Goal: Navigation & Orientation: Understand site structure

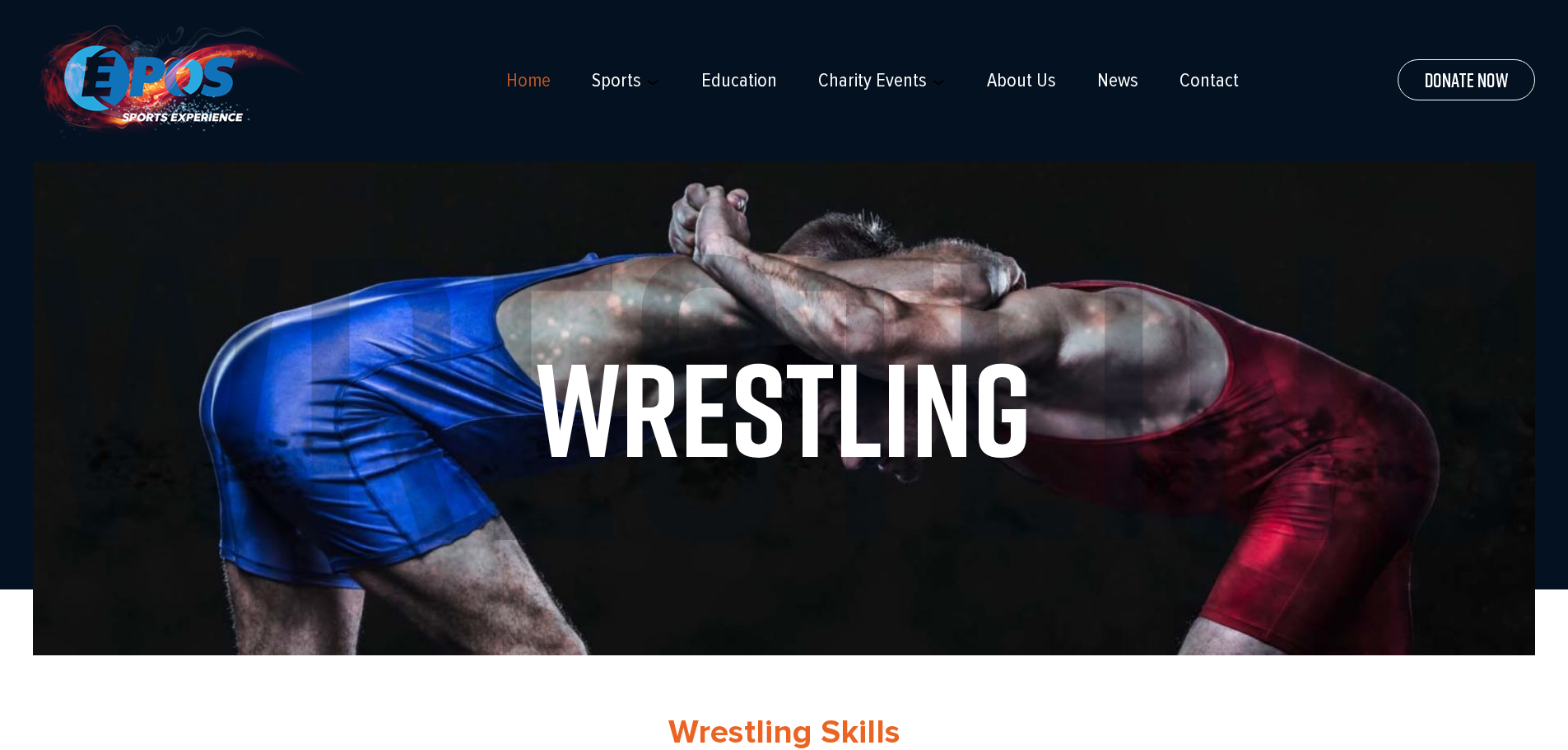
click at [533, 79] on link "Home" at bounding box center [529, 80] width 45 height 23
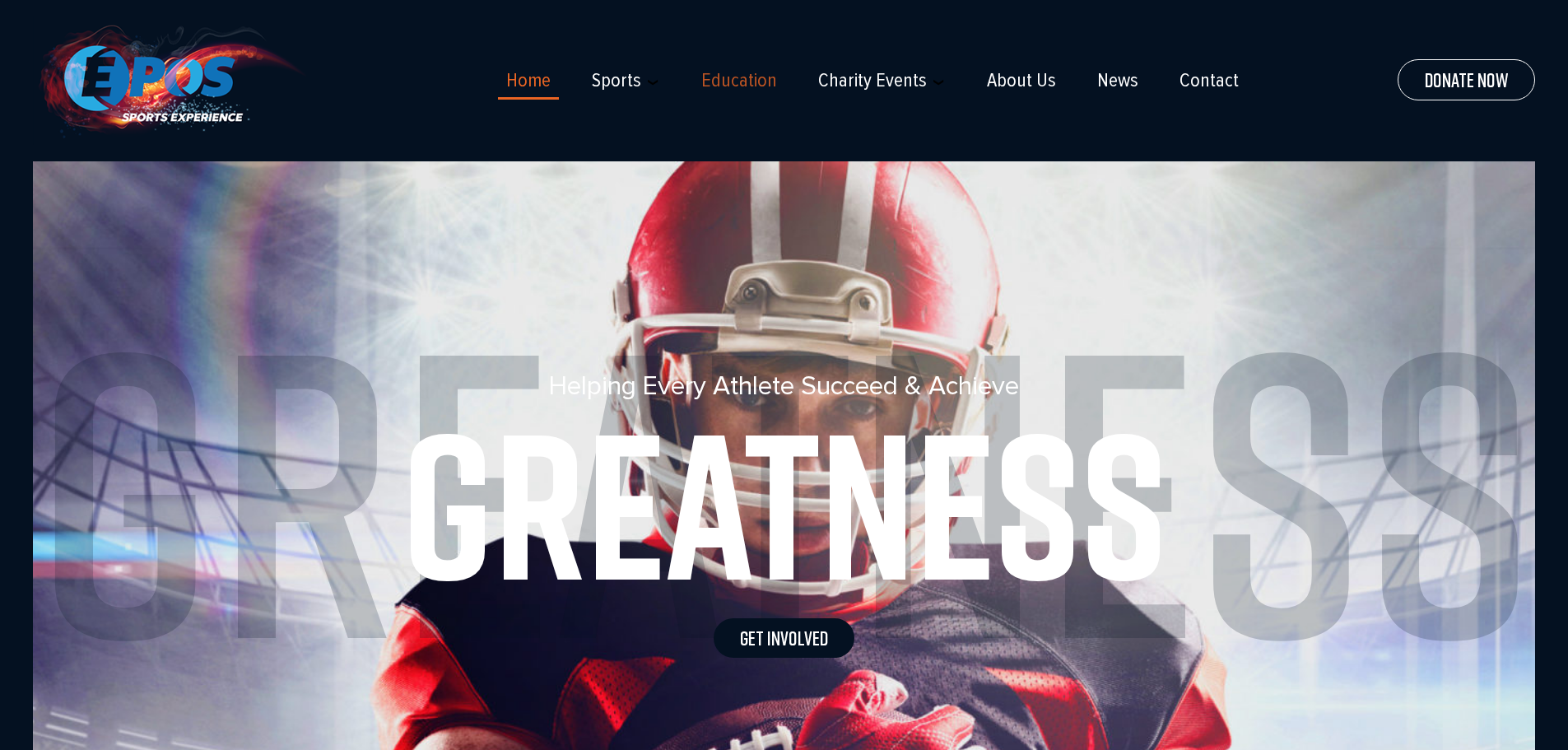
click at [742, 88] on link "Education" at bounding box center [739, 80] width 75 height 23
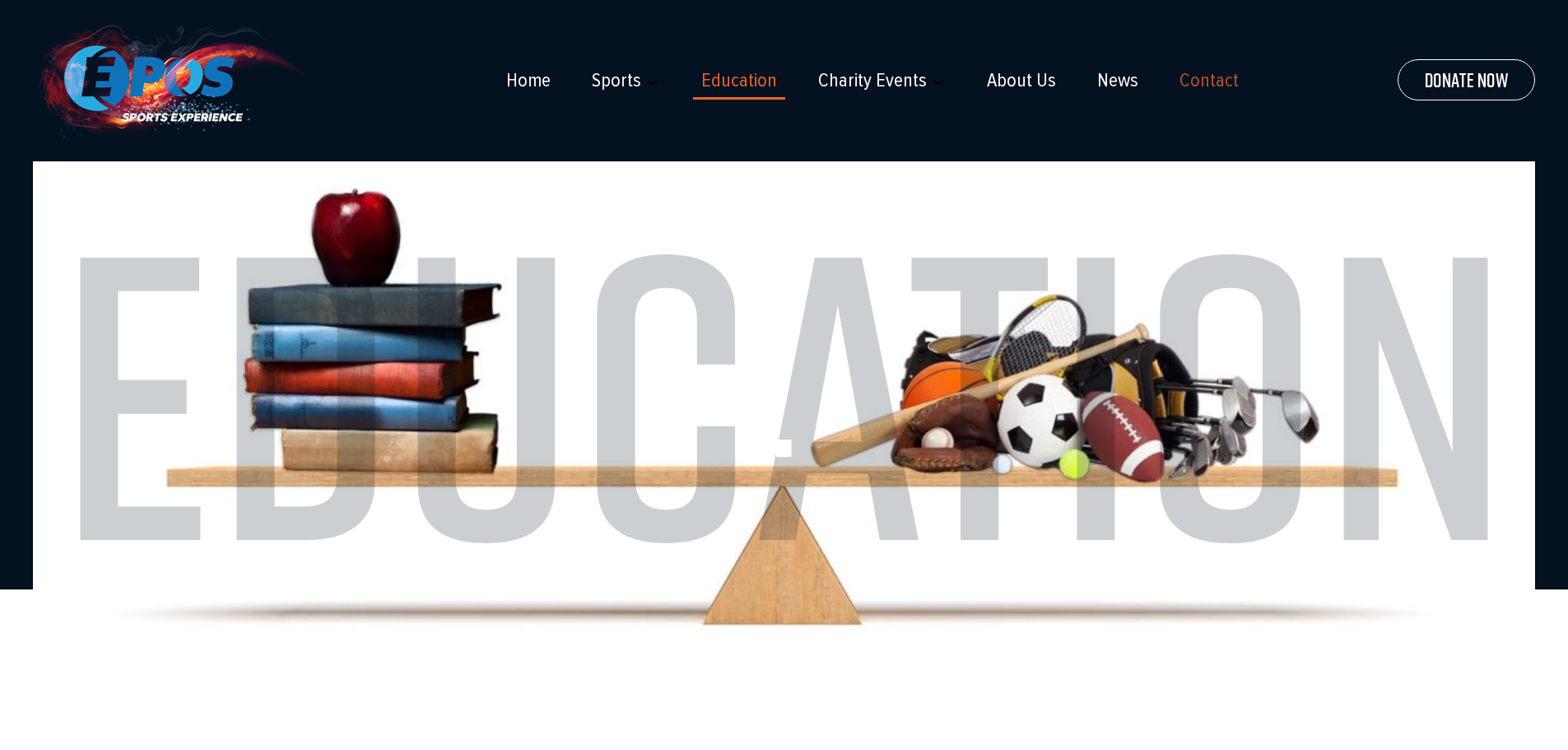
click at [1198, 78] on link "Contact" at bounding box center [1210, 80] width 60 height 23
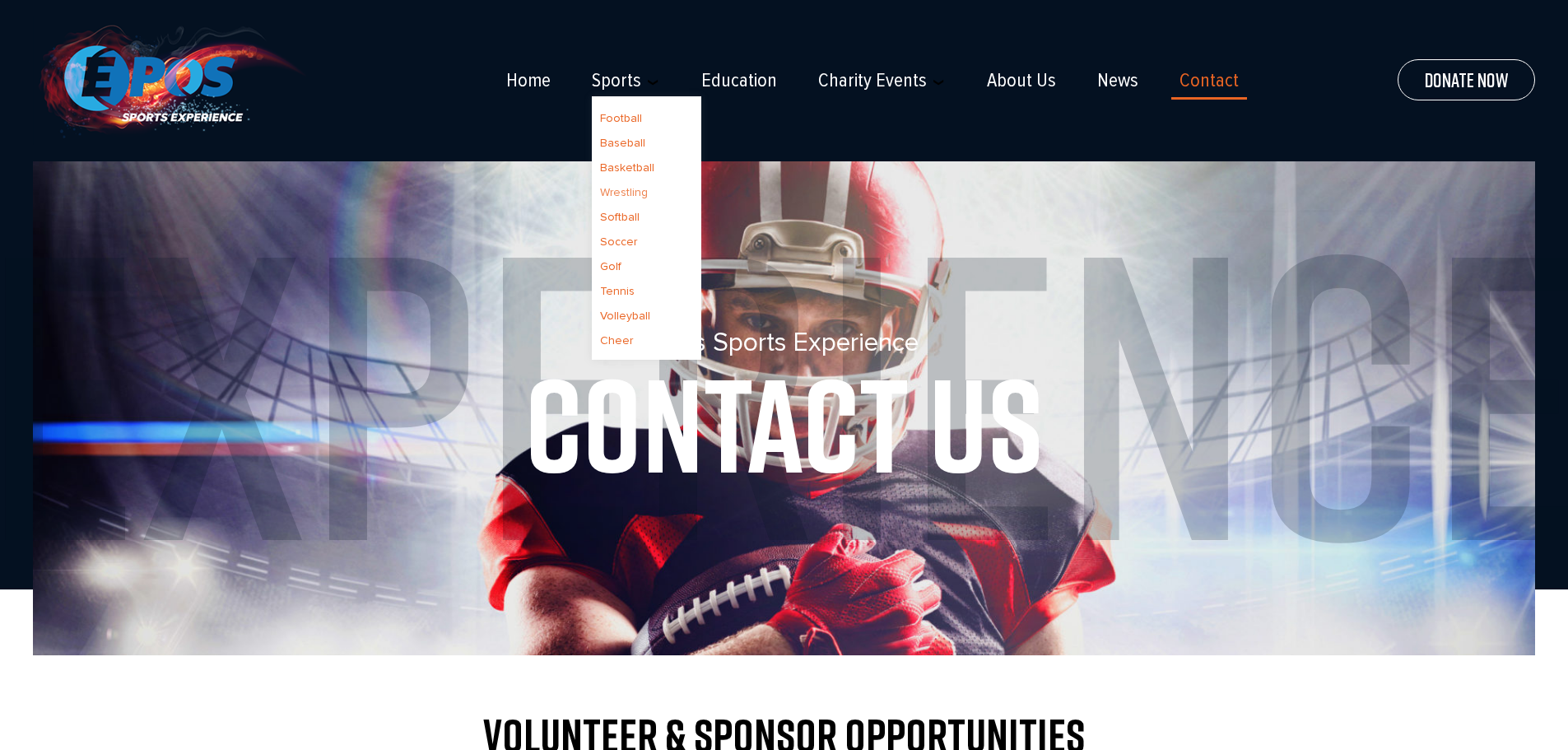
click at [640, 191] on link "Wrestling" at bounding box center [623, 192] width 47 height 14
